Goal: Obtain resource: Download file/media

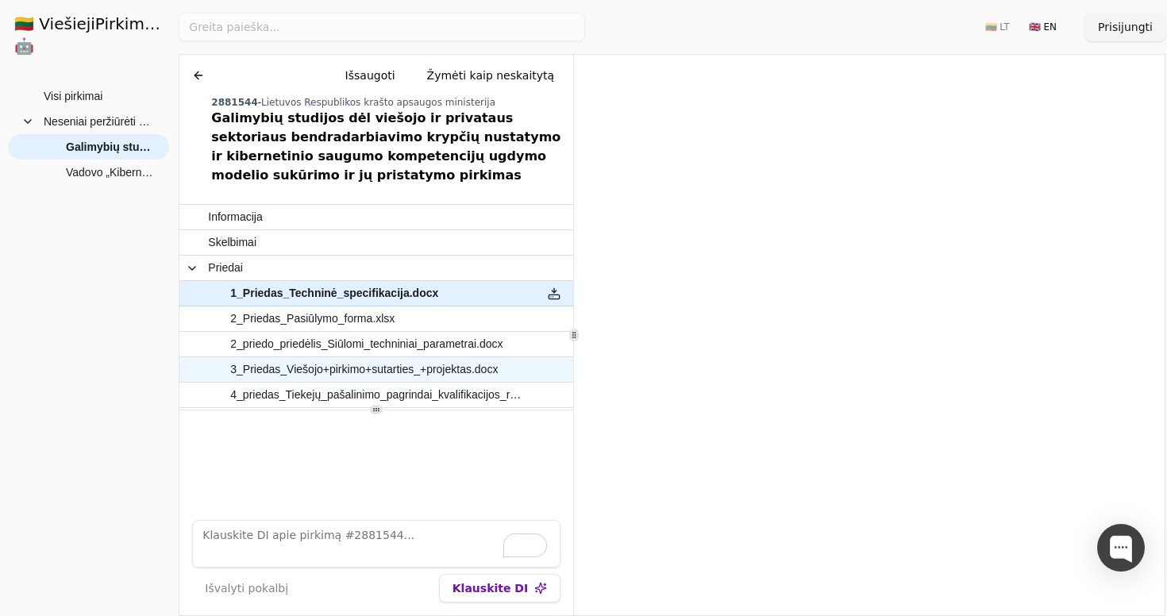
scroll to position [21, 0]
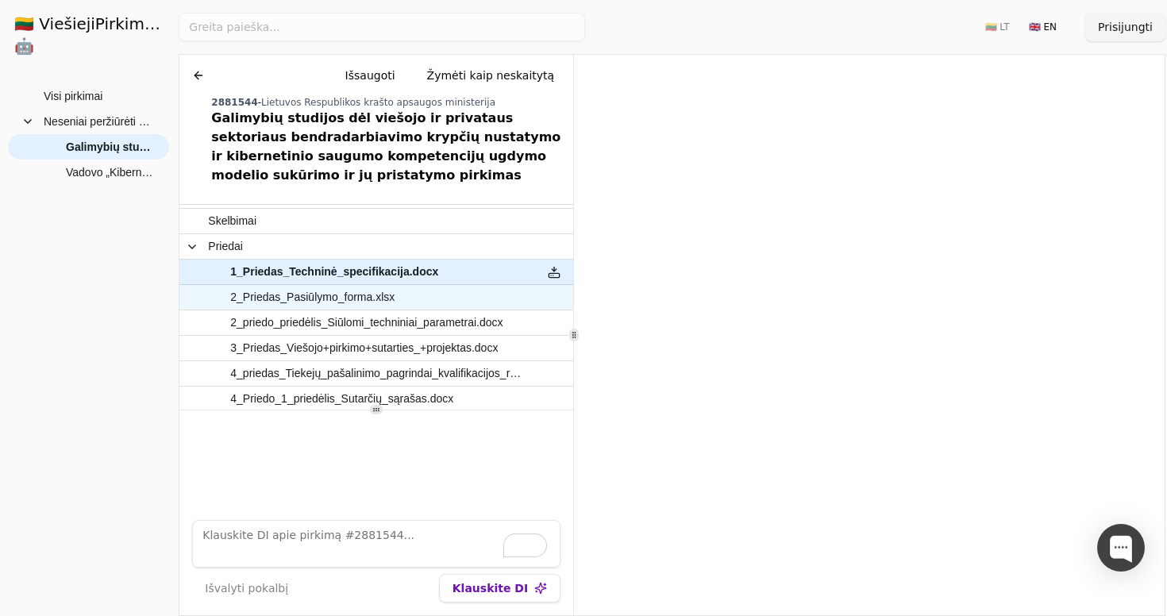
click at [283, 306] on span "2_Priedas_Pasiūlymo_forma.xlsx" at bounding box center [312, 297] width 164 height 23
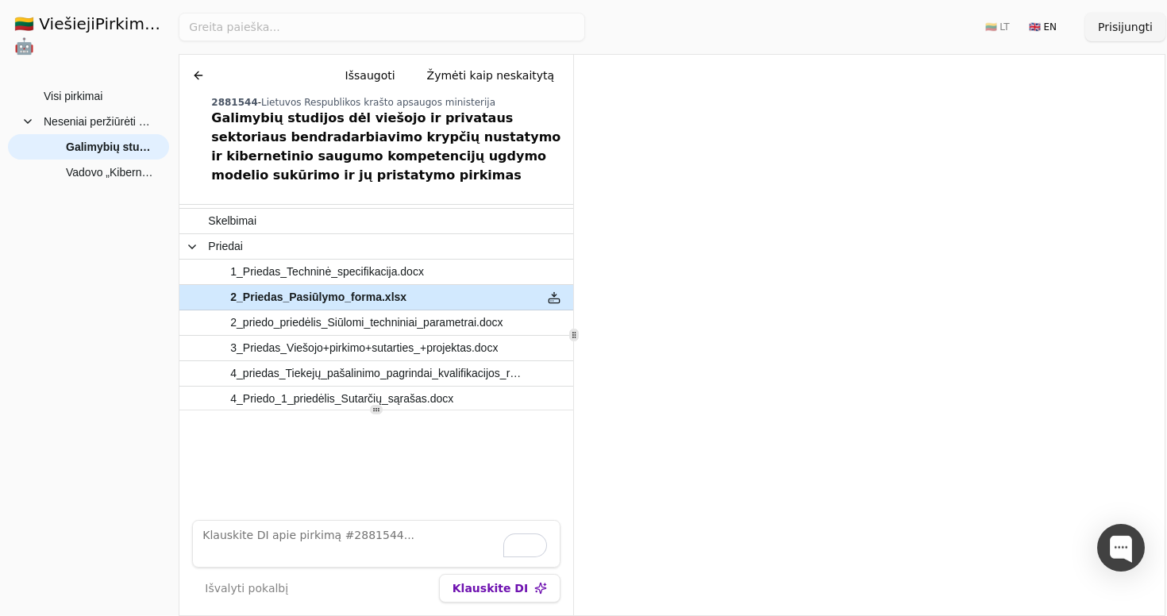
click at [283, 319] on span "2_priedo_priedėlis_Siūlomi_techniniai_parametrai.docx" at bounding box center [366, 322] width 272 height 23
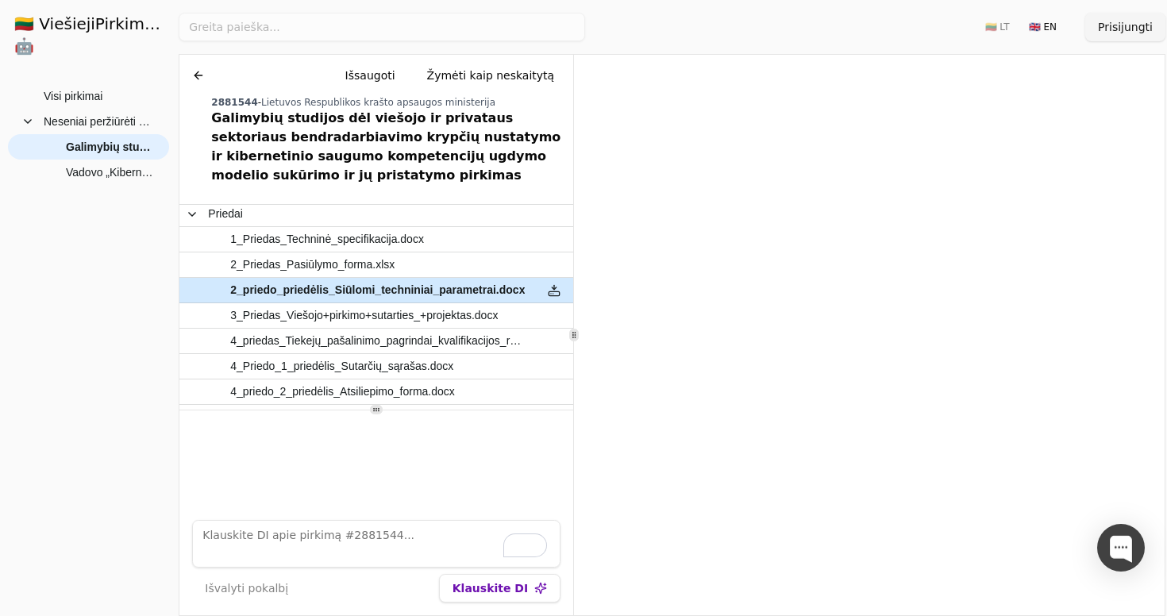
scroll to position [65, 0]
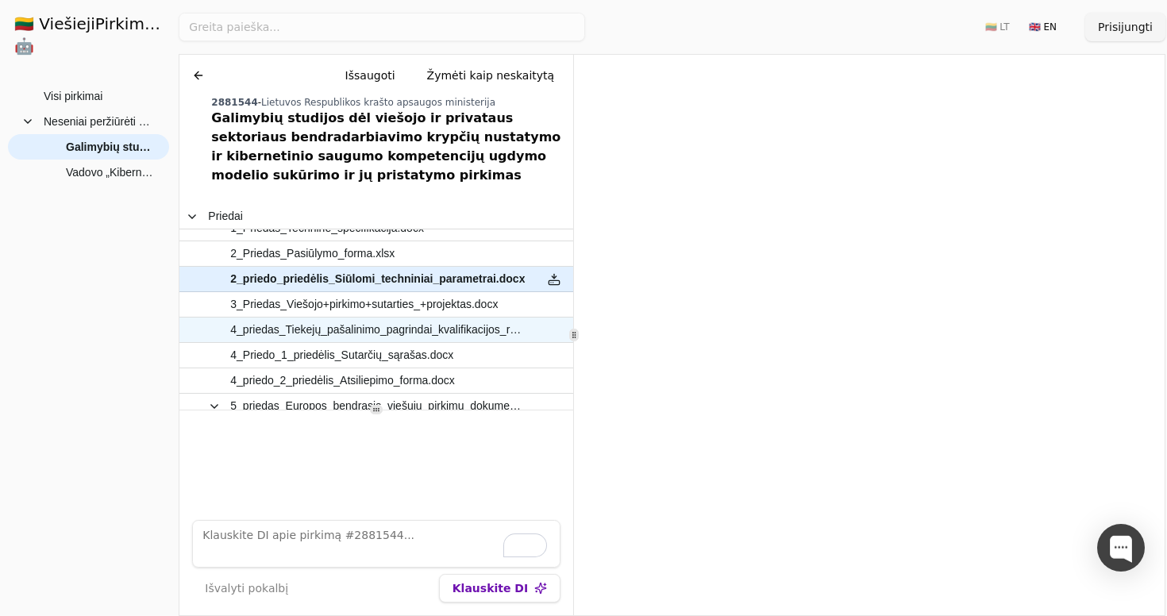
click at [283, 319] on span "4_priedas_Tiekejų_pašalinimo_pagrindai_kvalifikacijos_reikalavimai.docx" at bounding box center [378, 329] width 296 height 23
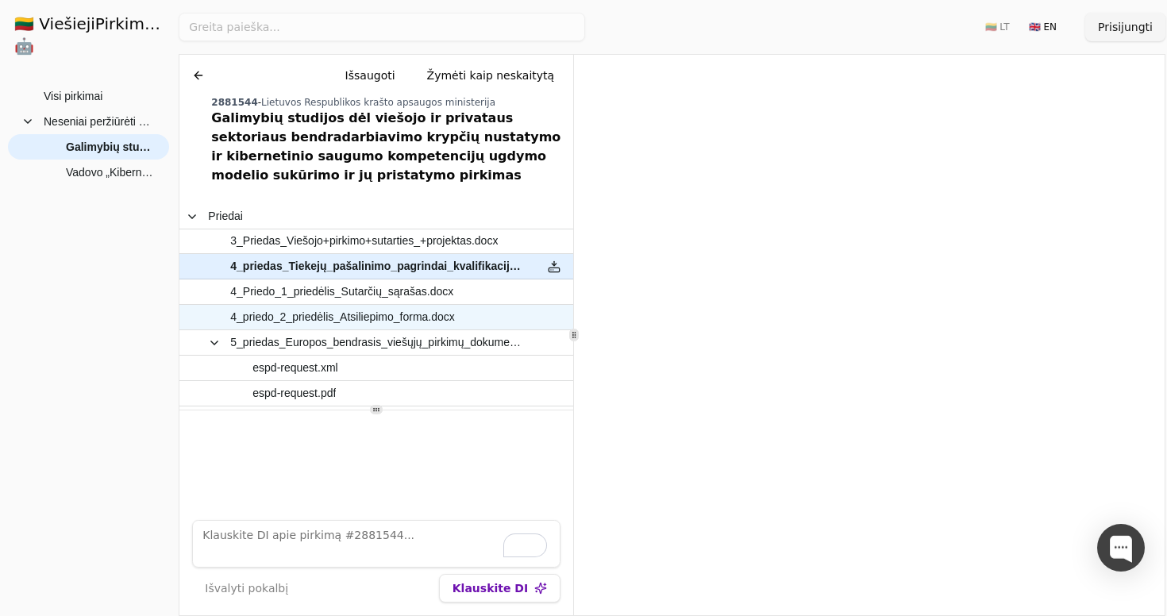
scroll to position [132, 0]
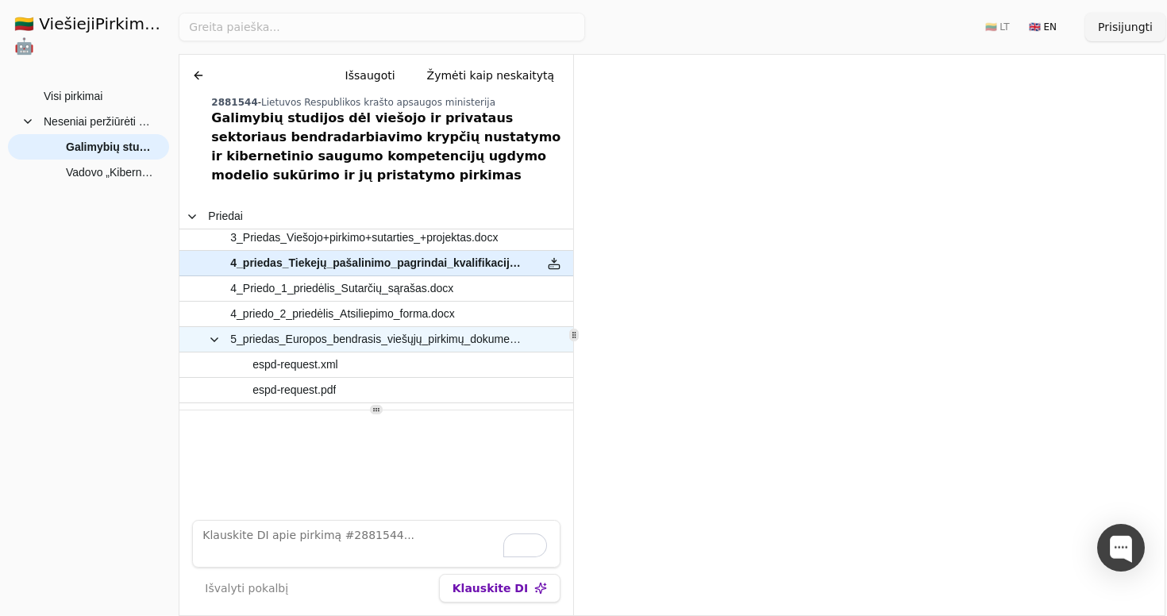
click at [348, 351] on div "5_priedas_Europos_bendrasis_viešųjų_pirkimų_dokumentas_(EBVPD).zip" at bounding box center [357, 339] width 356 height 25
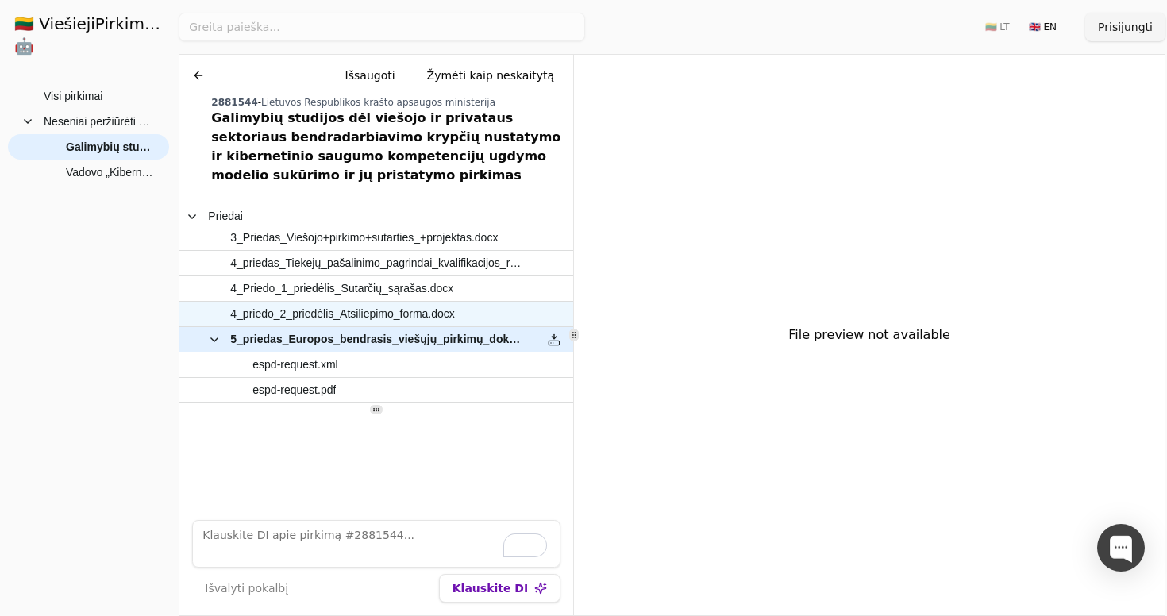
click at [371, 325] on span "4_priedo_2_priedėlis_Atsiliepimo_forma.docx" at bounding box center [342, 313] width 225 height 23
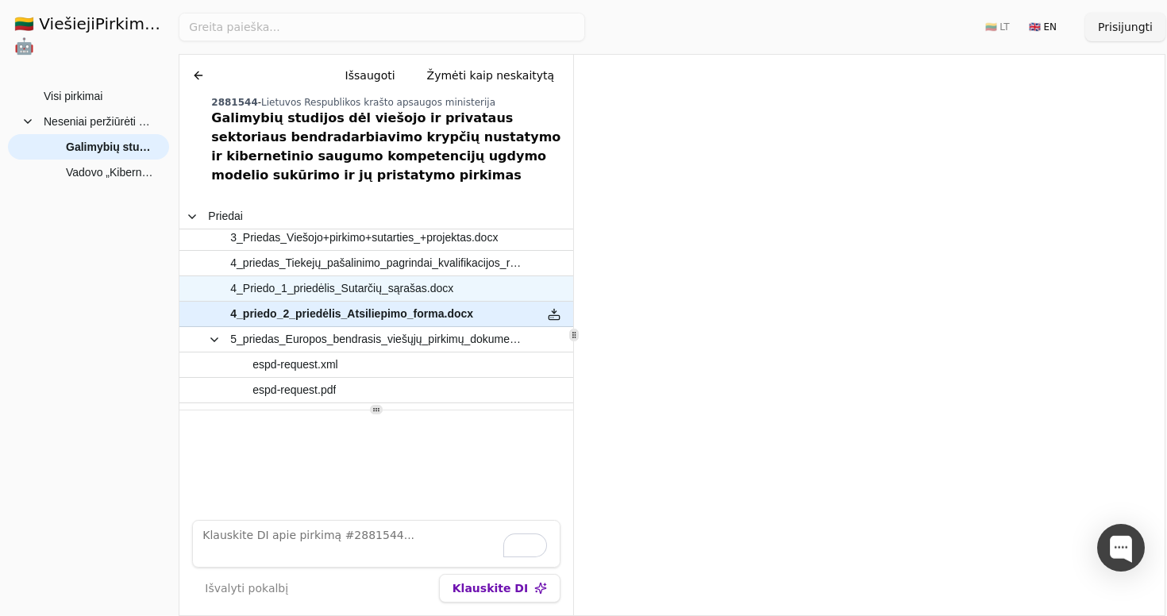
click at [360, 294] on span "4_Priedo_1_priedėlis_Sutarčių_sąrašas.docx" at bounding box center [341, 288] width 223 height 23
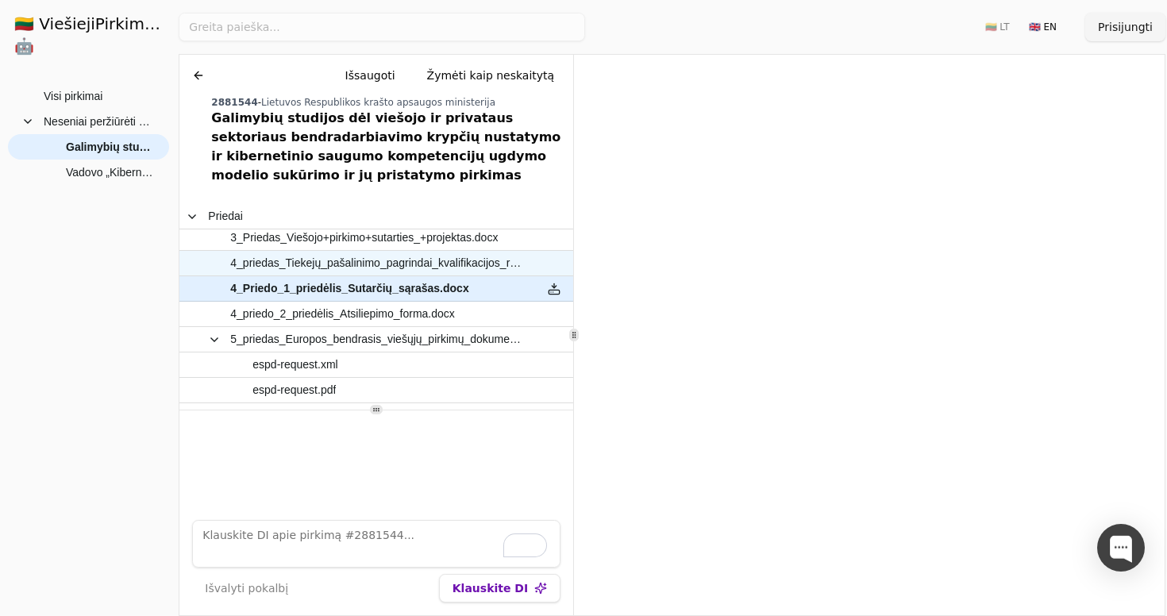
scroll to position [9, 0]
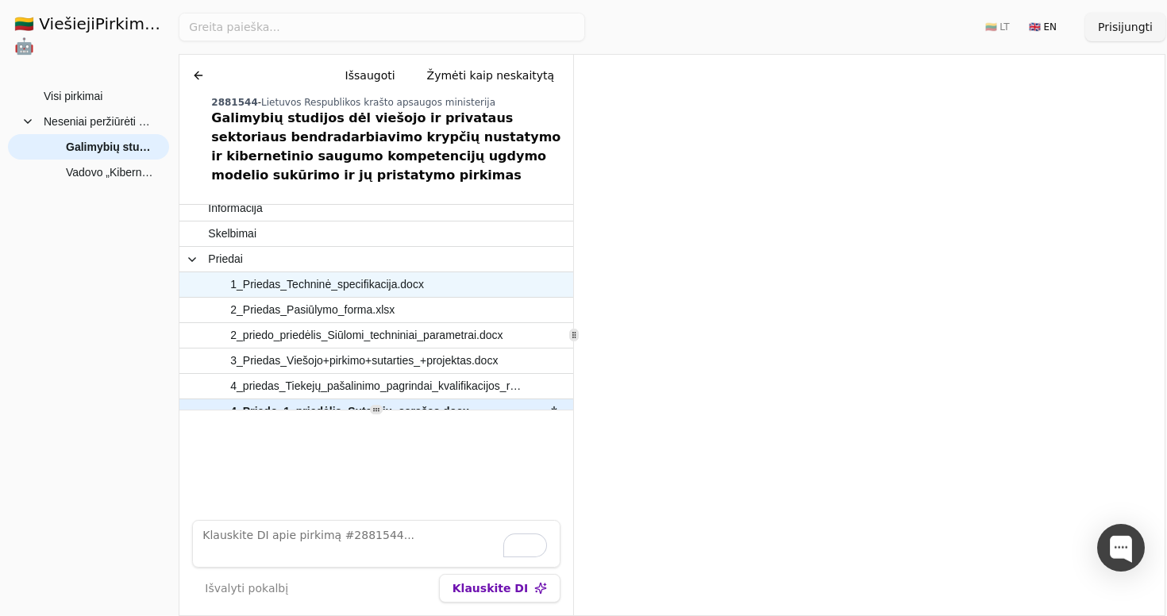
click at [360, 294] on span "1_Priedas_Techninė_specifikacija.docx" at bounding box center [327, 284] width 194 height 23
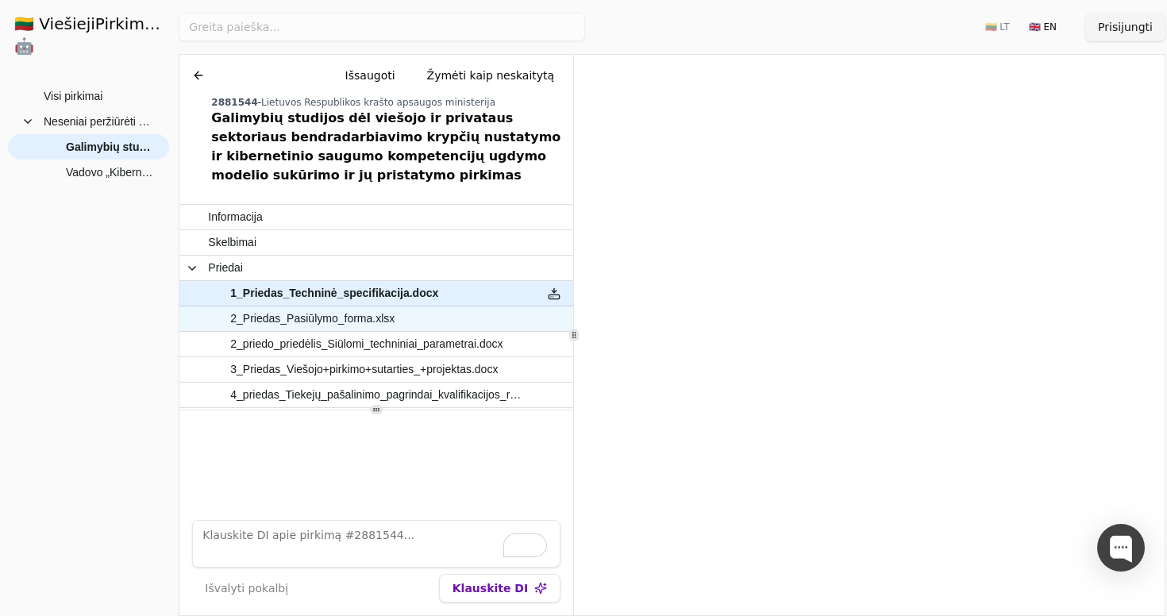
click at [342, 321] on span "2_Priedas_Pasiūlymo_forma.xlsx" at bounding box center [312, 318] width 164 height 23
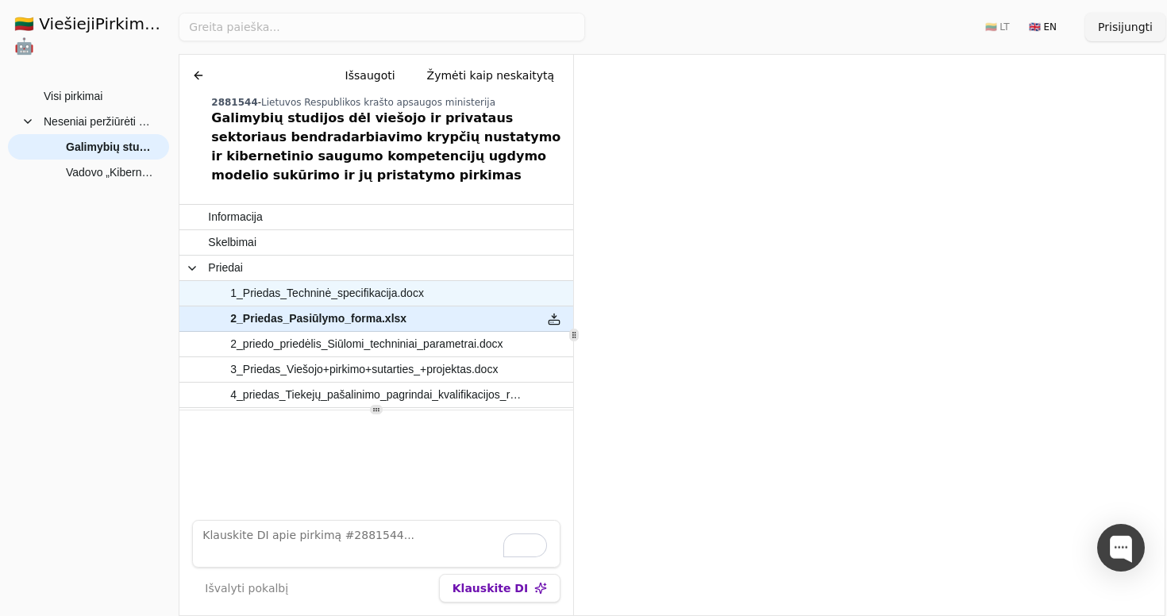
click at [348, 294] on span "1_Priedas_Techninė_specifikacija.docx" at bounding box center [327, 293] width 194 height 23
